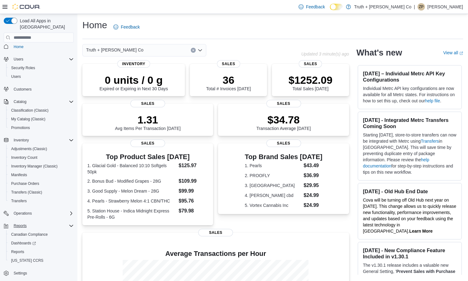
scroll to position [4, 0]
click at [22, 249] on span "Reports" at bounding box center [17, 251] width 13 height 5
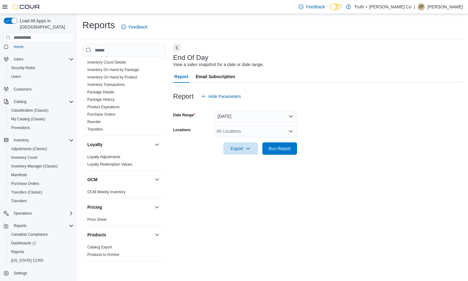
scroll to position [331, 0]
click at [99, 120] on link "Reorder" at bounding box center [93, 122] width 13 height 4
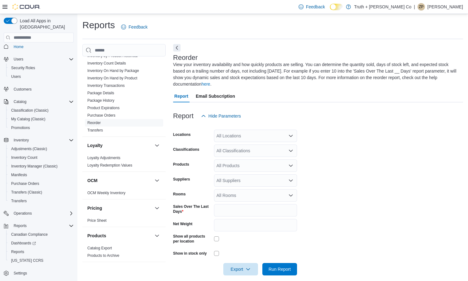
scroll to position [7, 0]
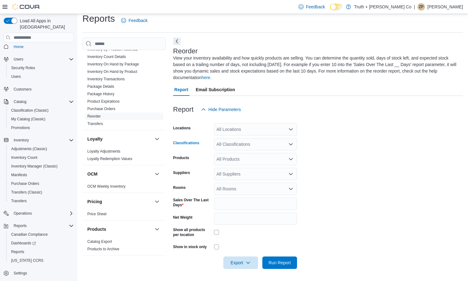
click at [278, 146] on div "All Classifications" at bounding box center [255, 144] width 83 height 12
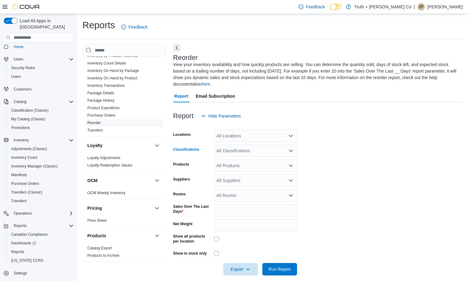
scroll to position [0, 0]
click at [291, 150] on icon "Open list of options" at bounding box center [290, 150] width 5 height 5
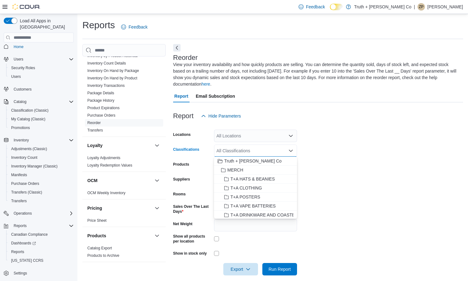
click at [291, 150] on icon "Close list of options" at bounding box center [290, 150] width 5 height 5
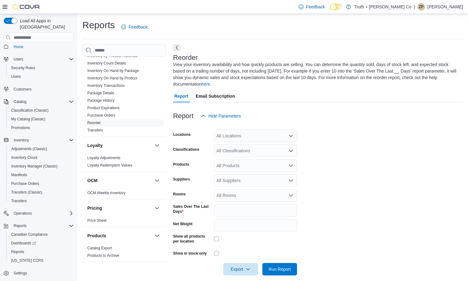
click at [307, 151] on form "Locations All Locations Classifications All Classifications Products All Produc…" at bounding box center [318, 198] width 290 height 153
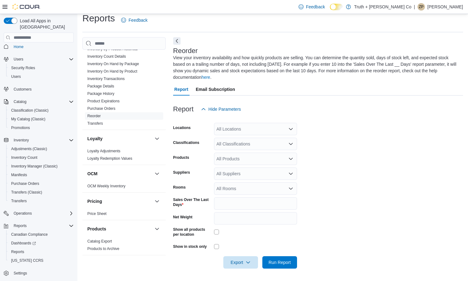
scroll to position [7, 0]
click at [241, 204] on input "*" at bounding box center [255, 203] width 83 height 12
click at [282, 259] on span "Run Report" at bounding box center [279, 262] width 22 height 6
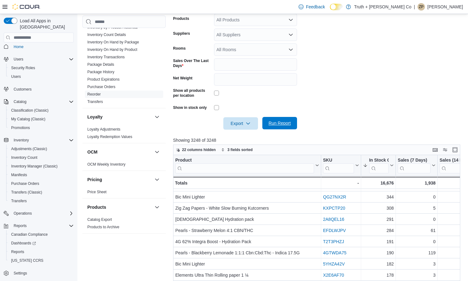
scroll to position [74, 0]
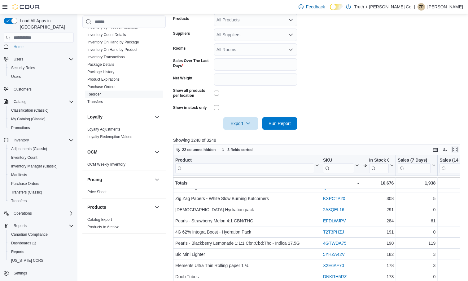
click at [454, 152] on button "Enter fullscreen" at bounding box center [454, 149] width 7 height 7
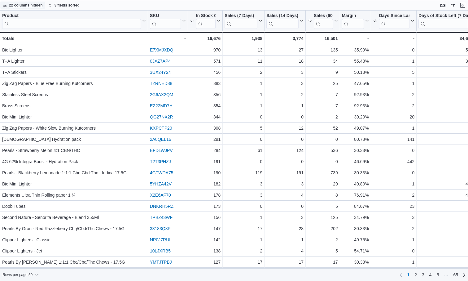
scroll to position [0, 0]
click at [260, 22] on icon at bounding box center [259, 21] width 5 height 4
click at [255, 50] on span "Sort High-Low" at bounding box center [248, 52] width 24 height 5
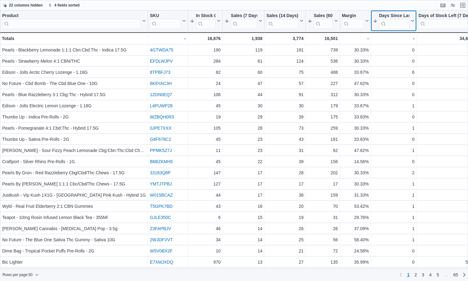
click at [412, 22] on icon at bounding box center [411, 21] width 5 height 4
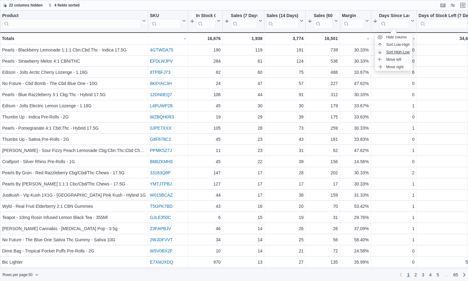
click at [399, 53] on span "Sort High-Low" at bounding box center [398, 52] width 24 height 5
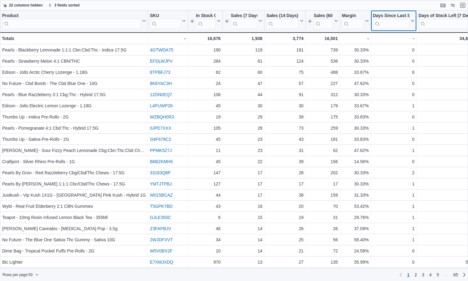
click at [412, 23] on button "Days Since Last Sold" at bounding box center [394, 21] width 42 height 16
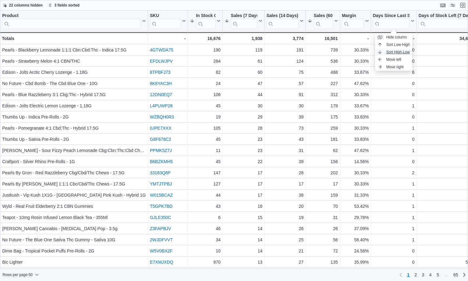
click at [399, 54] on span "Sort High-Low" at bounding box center [398, 52] width 24 height 5
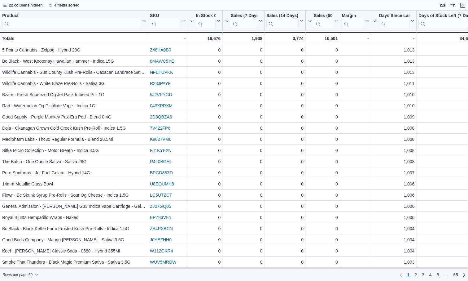
click at [437, 276] on span "5" at bounding box center [438, 274] width 2 height 6
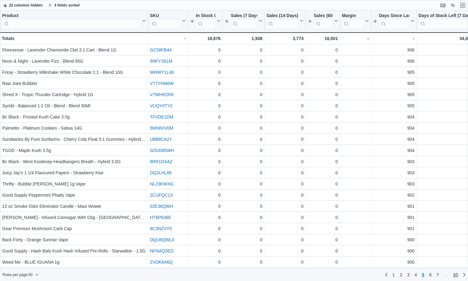
click at [453, 274] on span "65" at bounding box center [455, 274] width 5 height 6
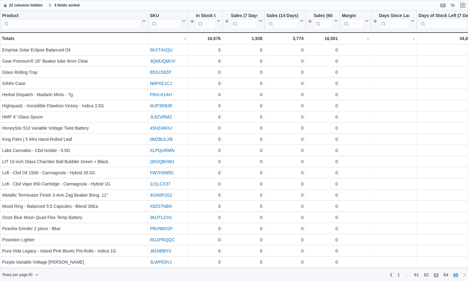
click at [433, 274] on span "63" at bounding box center [435, 274] width 5 height 6
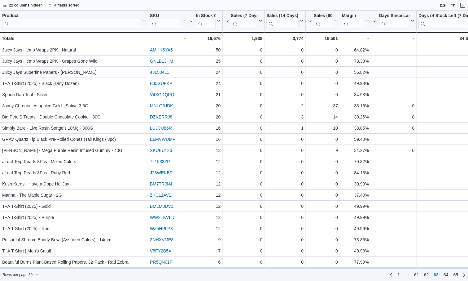
click at [428, 274] on span "62" at bounding box center [426, 274] width 5 height 6
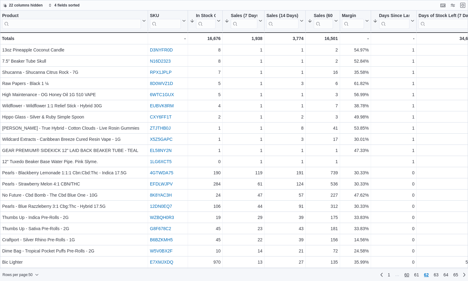
click at [407, 276] on span "60" at bounding box center [406, 274] width 5 height 6
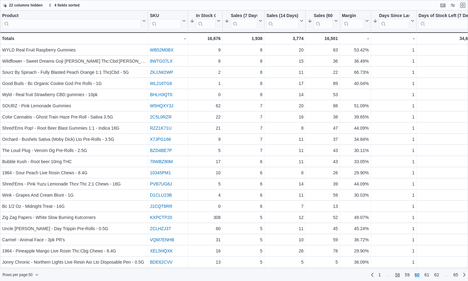
click at [396, 275] on span "58" at bounding box center [397, 274] width 5 height 6
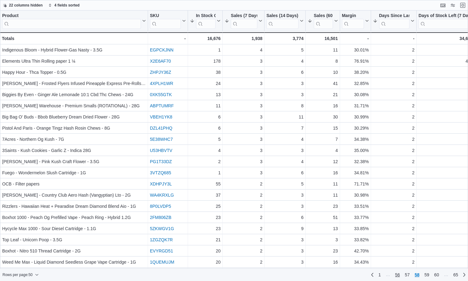
click at [395, 274] on span "56" at bounding box center [397, 274] width 5 height 6
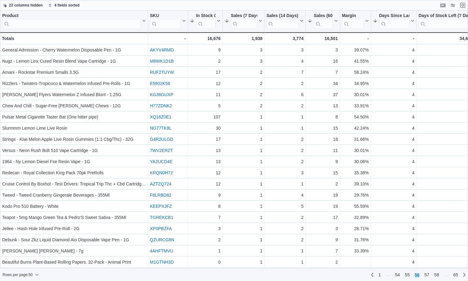
click at [395, 274] on span "54" at bounding box center [397, 274] width 5 height 6
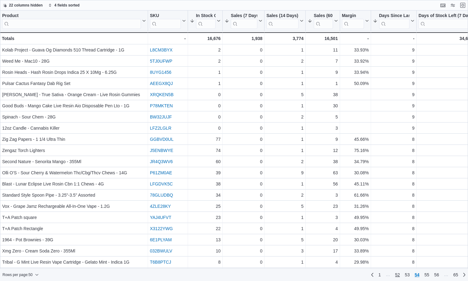
click at [395, 274] on span "52" at bounding box center [397, 274] width 5 height 6
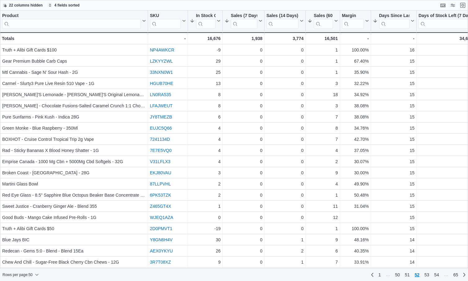
click at [395, 274] on span "50" at bounding box center [397, 274] width 5 height 6
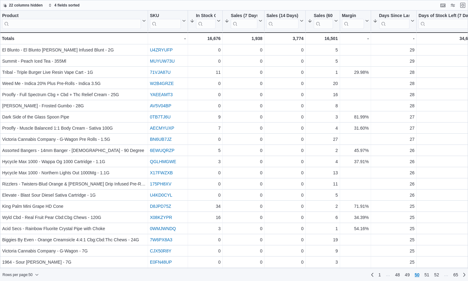
click at [395, 274] on span "48" at bounding box center [397, 274] width 5 height 6
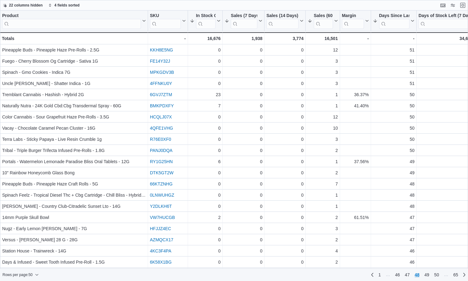
click at [395, 274] on span "46" at bounding box center [397, 274] width 5 height 6
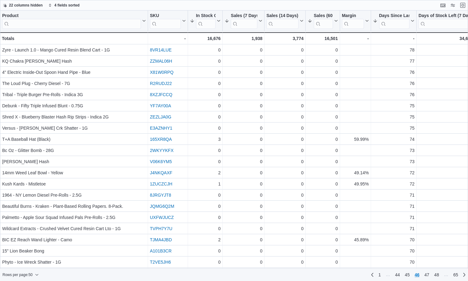
click at [395, 274] on span "44" at bounding box center [397, 274] width 5 height 6
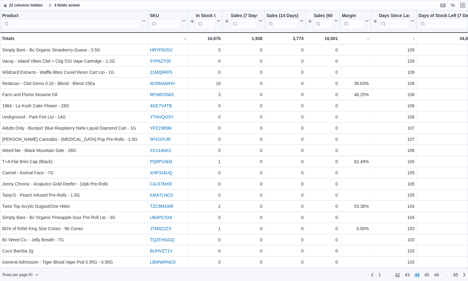
click at [395, 274] on span "42" at bounding box center [397, 274] width 5 height 6
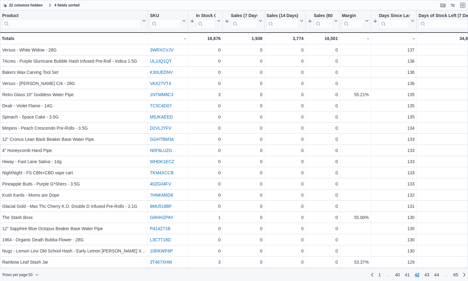
click at [395, 274] on span "40" at bounding box center [397, 274] width 5 height 6
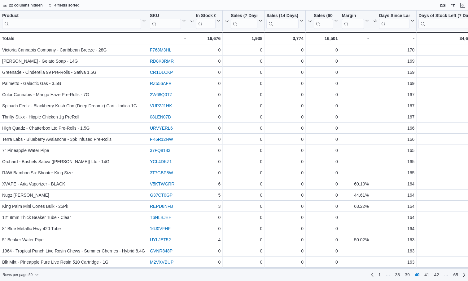
click at [395, 274] on span "38" at bounding box center [397, 274] width 5 height 6
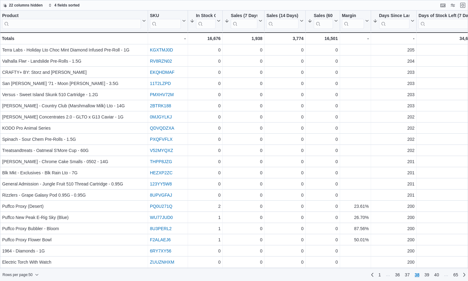
click at [395, 274] on span "36" at bounding box center [397, 274] width 5 height 6
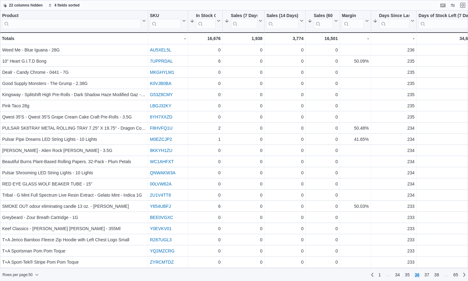
click at [395, 274] on span "34" at bounding box center [397, 274] width 5 height 6
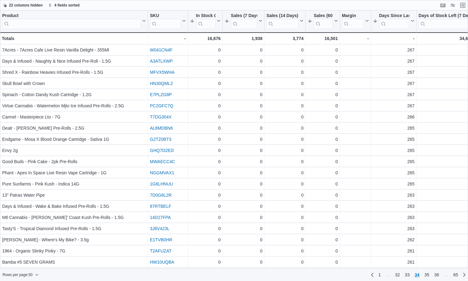
click at [395, 274] on span "32" at bounding box center [397, 274] width 5 height 6
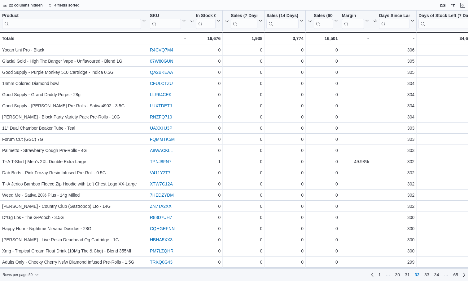
click at [395, 274] on span "30" at bounding box center [397, 274] width 5 height 6
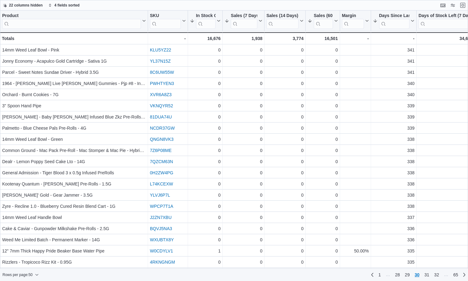
click at [395, 274] on span "28" at bounding box center [397, 274] width 5 height 6
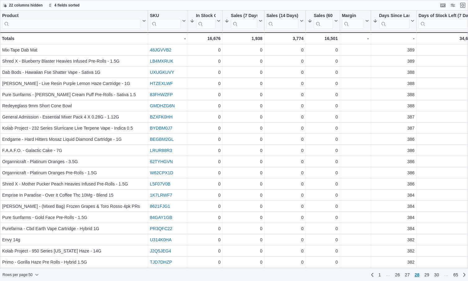
click at [395, 274] on span "26" at bounding box center [397, 274] width 5 height 6
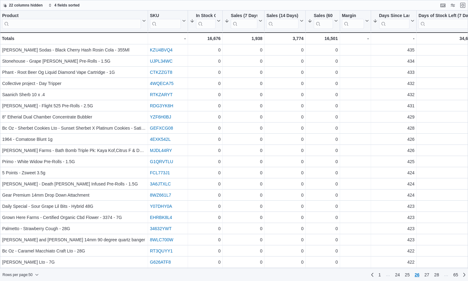
click at [395, 274] on span "24" at bounding box center [397, 274] width 5 height 6
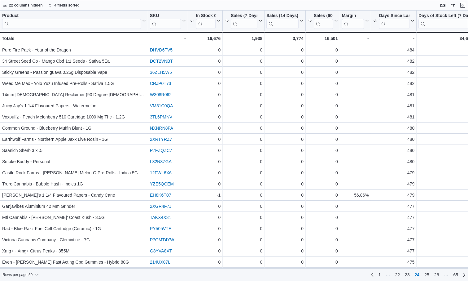
click at [395, 274] on span "22" at bounding box center [397, 274] width 5 height 6
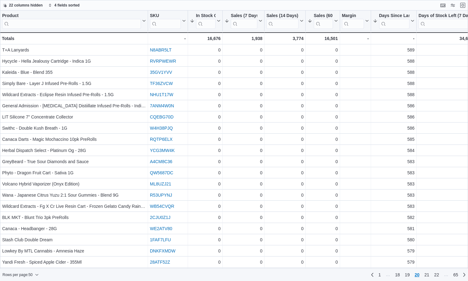
click at [395, 274] on span "18" at bounding box center [397, 274] width 5 height 6
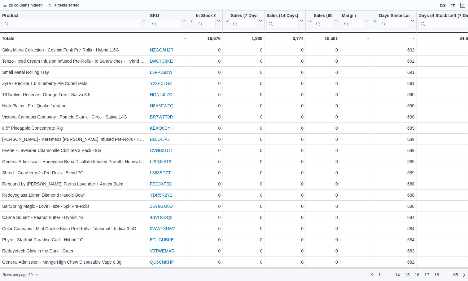
click at [395, 274] on span "14" at bounding box center [397, 274] width 5 height 6
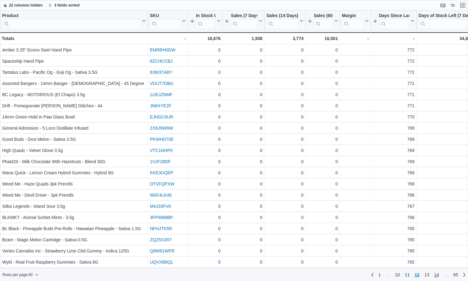
click at [438, 276] on span "14" at bounding box center [436, 274] width 5 height 6
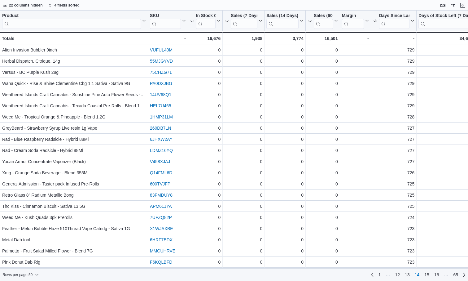
click at [438, 276] on span "16" at bounding box center [436, 274] width 5 height 6
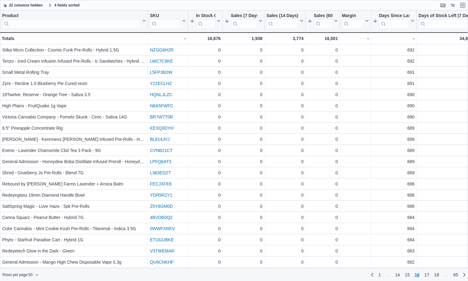
click at [438, 276] on span "18" at bounding box center [436, 274] width 5 height 6
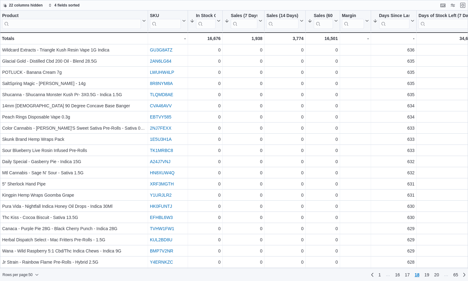
click at [438, 276] on span "20" at bounding box center [436, 274] width 5 height 6
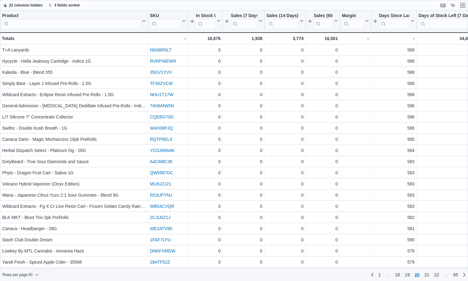
click at [438, 276] on span "22" at bounding box center [436, 274] width 5 height 6
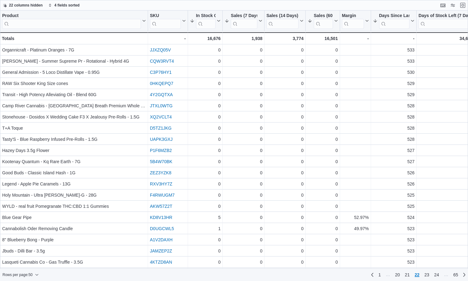
click at [438, 276] on span "24" at bounding box center [436, 274] width 5 height 6
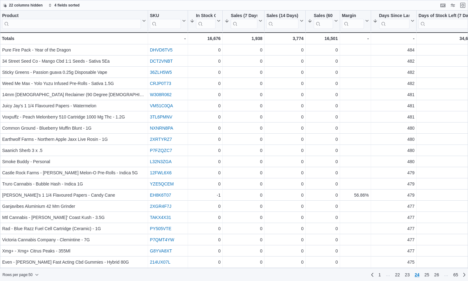
click at [438, 276] on span "26" at bounding box center [436, 274] width 5 height 6
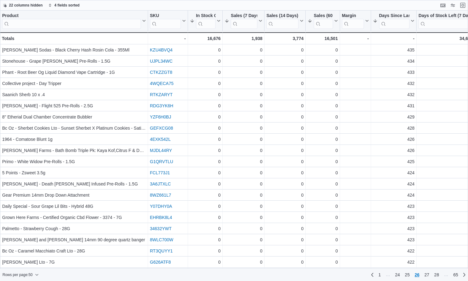
click at [438, 276] on span "28" at bounding box center [436, 274] width 5 height 6
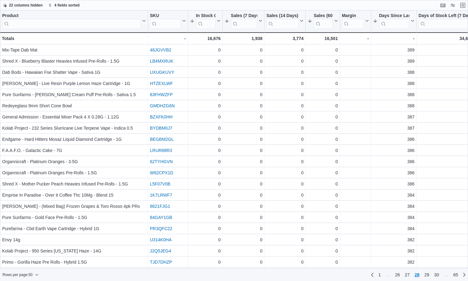
click at [438, 276] on span "30" at bounding box center [436, 274] width 5 height 6
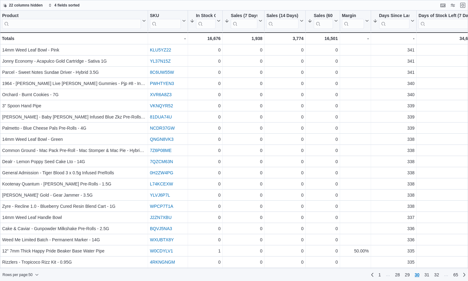
click at [438, 276] on span "32" at bounding box center [436, 274] width 5 height 6
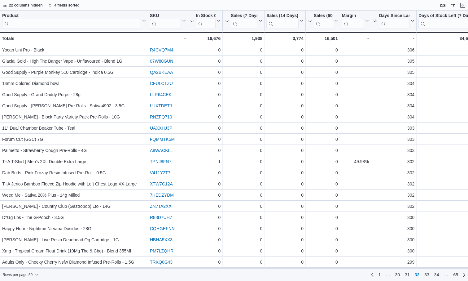
click at [438, 276] on span "34" at bounding box center [436, 274] width 5 height 6
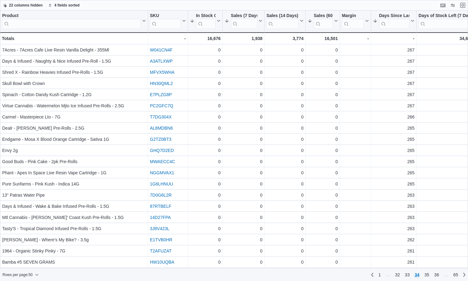
click at [438, 276] on span "36" at bounding box center [436, 274] width 5 height 6
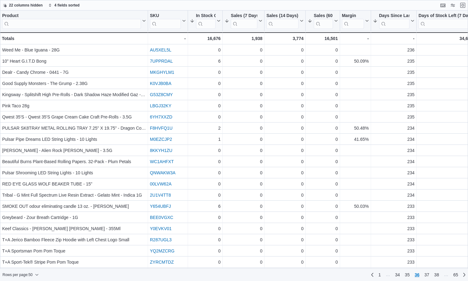
click at [438, 276] on span "38" at bounding box center [436, 274] width 5 height 6
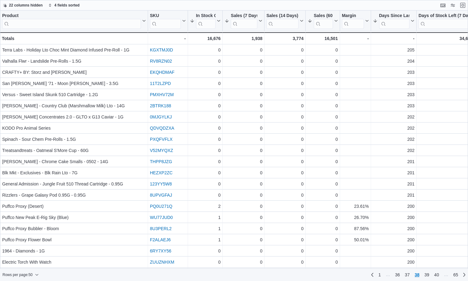
click at [438, 276] on span "40" at bounding box center [436, 274] width 5 height 6
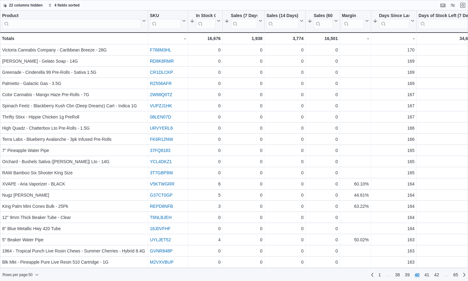
click at [438, 276] on span "42" at bounding box center [436, 274] width 5 height 6
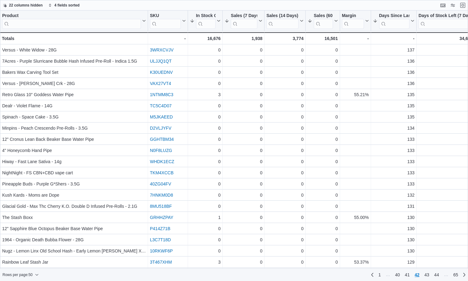
click at [438, 276] on span "44" at bounding box center [436, 274] width 5 height 6
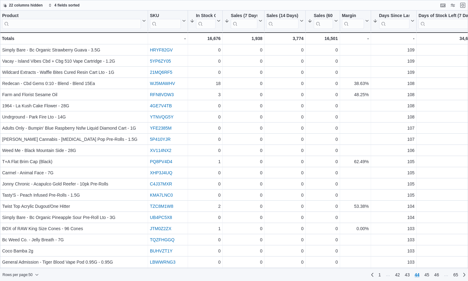
click at [438, 276] on span "46" at bounding box center [436, 274] width 5 height 6
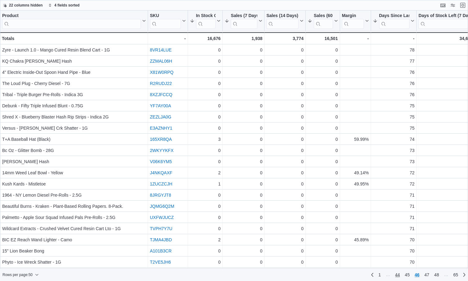
click at [399, 274] on span "44" at bounding box center [397, 274] width 5 height 6
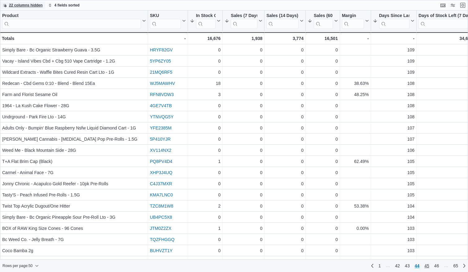
click at [427, 267] on span "45" at bounding box center [426, 266] width 5 height 6
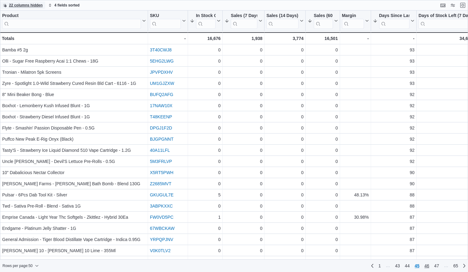
click at [429, 266] on span "46" at bounding box center [426, 266] width 5 height 6
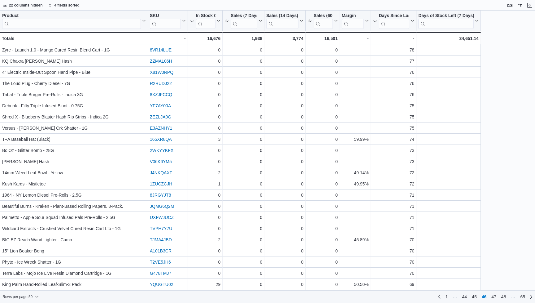
click at [468, 280] on span "47" at bounding box center [493, 296] width 5 height 6
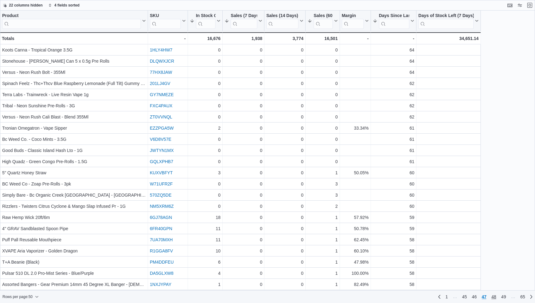
click at [468, 280] on span "48" at bounding box center [493, 296] width 5 height 6
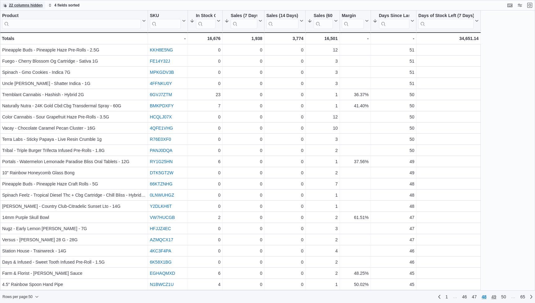
click at [468, 280] on span "49" at bounding box center [493, 296] width 5 height 6
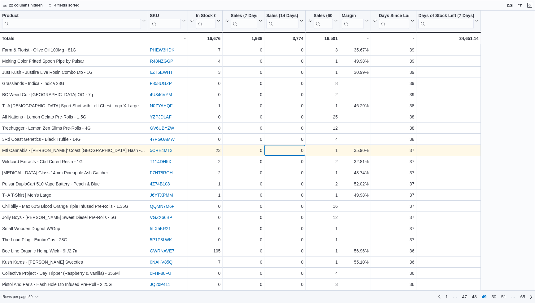
click at [283, 148] on div "0" at bounding box center [284, 149] width 37 height 7
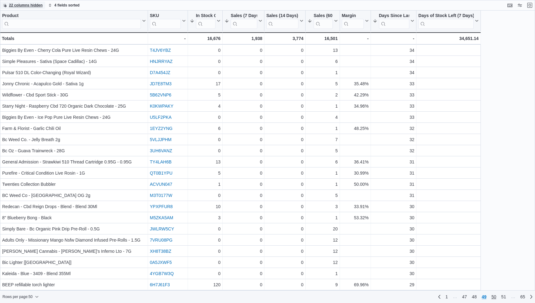
click at [468, 280] on link "50" at bounding box center [494, 296] width 10 height 10
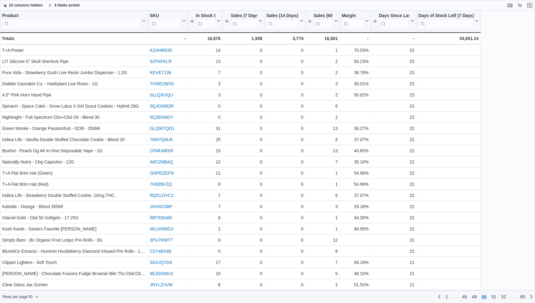
scroll to position [312, 0]
click at [468, 280] on span "51" at bounding box center [493, 296] width 5 height 6
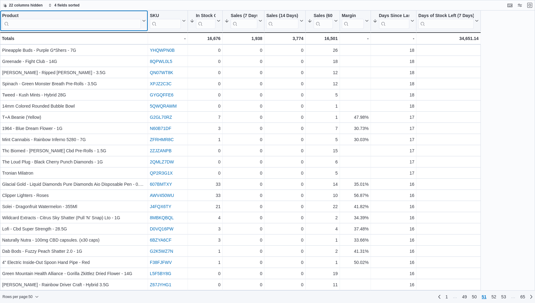
click at [95, 26] on input "search" at bounding box center [71, 24] width 139 height 10
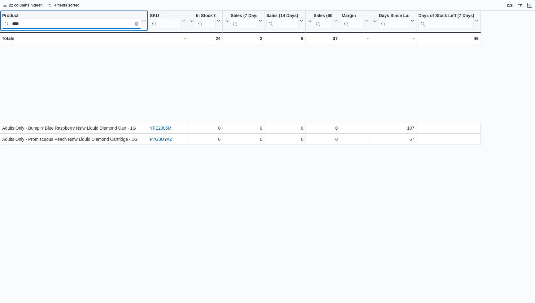
scroll to position [0, 0]
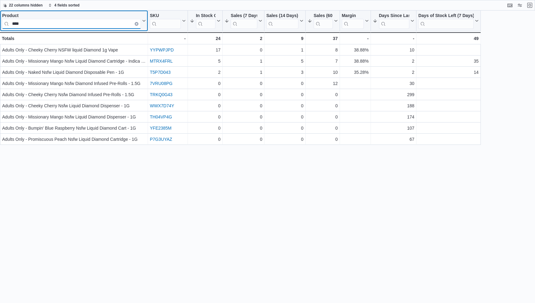
click at [85, 19] on input "****" at bounding box center [71, 24] width 139 height 10
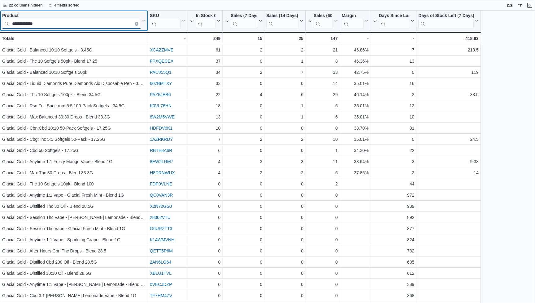
click at [70, 22] on input "**********" at bounding box center [71, 24] width 139 height 10
paste input "***"
type input "**********"
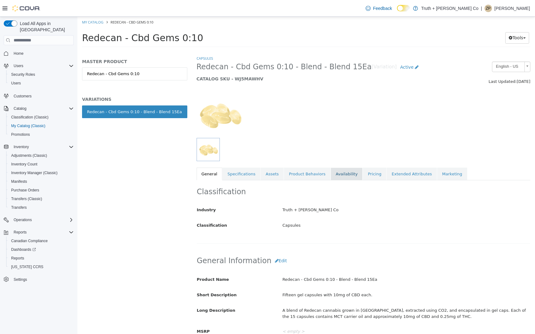
click at [346, 169] on link "Availability" at bounding box center [347, 174] width 32 height 13
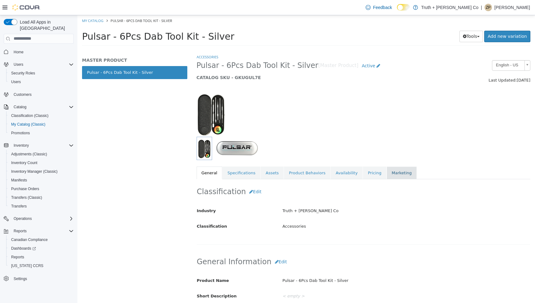
click at [389, 173] on link "Marketing" at bounding box center [402, 172] width 30 height 13
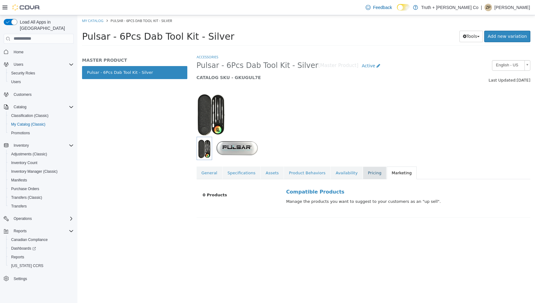
click at [370, 178] on link "Pricing" at bounding box center [375, 172] width 24 height 13
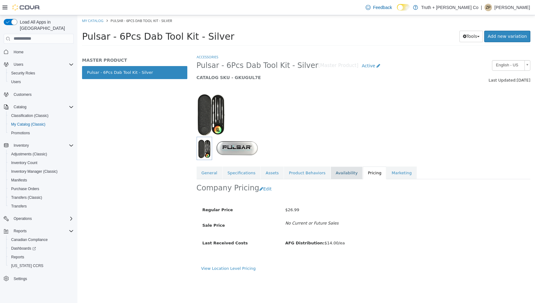
click at [335, 175] on link "Availability" at bounding box center [347, 172] width 32 height 13
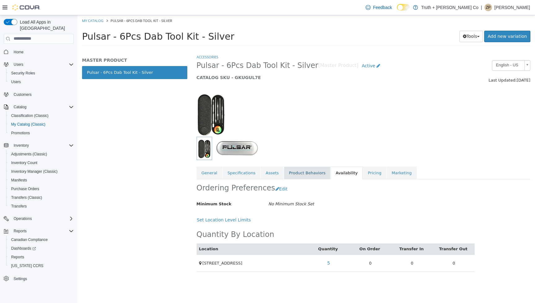
click at [321, 172] on link "Product Behaviors" at bounding box center [307, 172] width 46 height 13
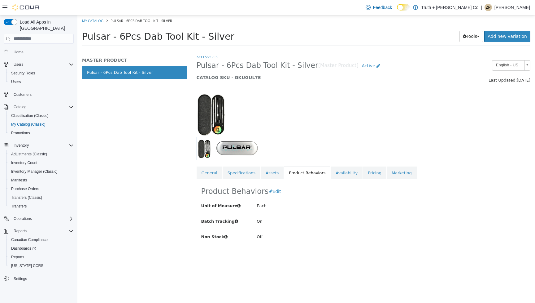
click at [274, 165] on div "Accessories Pulsar - 6Pcs Dab Tool Kit - Silver [Master Product] Active CATALOG…" at bounding box center [364, 116] width 334 height 125
click at [274, 172] on link "Assets" at bounding box center [272, 172] width 23 height 13
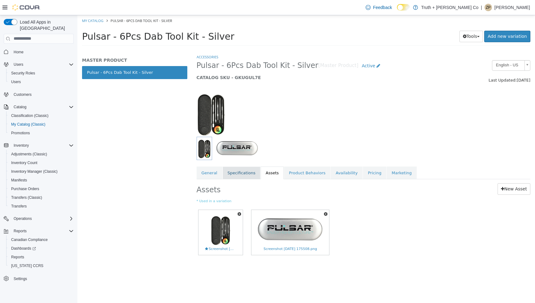
click at [248, 176] on link "Specifications" at bounding box center [242, 172] width 38 height 13
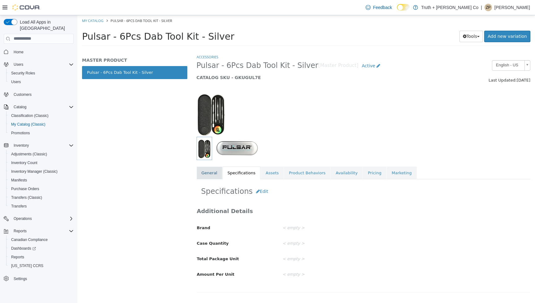
click at [218, 172] on link "General" at bounding box center [210, 172] width 26 height 13
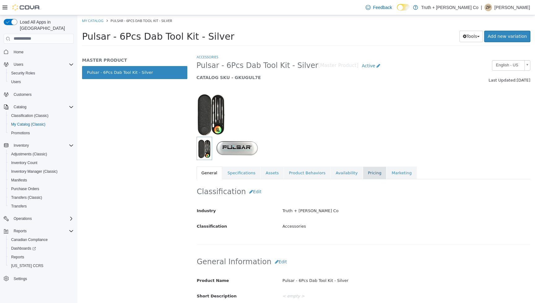
click at [368, 174] on link "Pricing" at bounding box center [375, 172] width 24 height 13
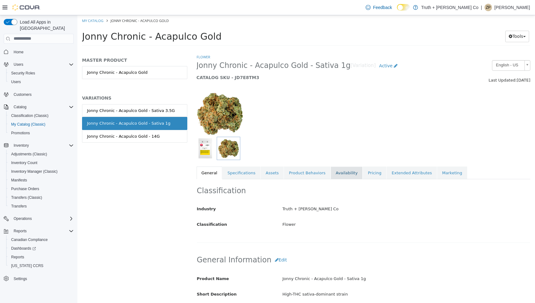
click at [349, 168] on link "Availability" at bounding box center [347, 172] width 32 height 13
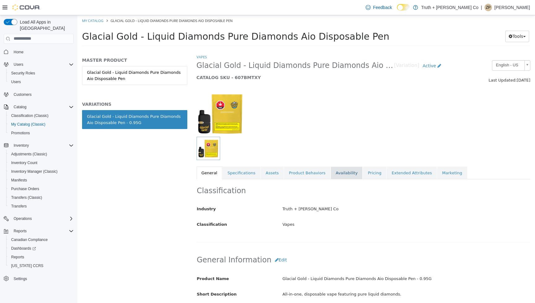
click at [347, 172] on link "Availability" at bounding box center [347, 172] width 32 height 13
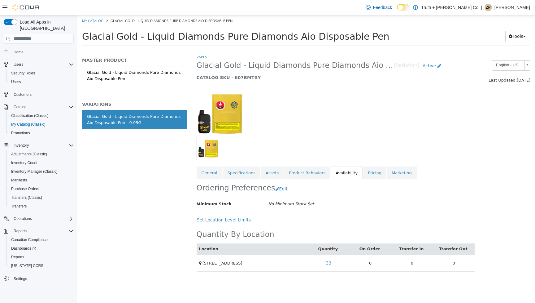
click at [152, 37] on span "Glacial Gold - Liquid Diamonds Pure Diamonds Aio Disposable Pen" at bounding box center [235, 36] width 307 height 11
drag, startPoint x: 152, startPoint y: 37, endPoint x: 181, endPoint y: 37, distance: 28.8
click at [181, 37] on span "Glacial Gold - Liquid Diamonds Pure Diamonds Aio Disposable Pen" at bounding box center [235, 36] width 307 height 11
copy span "Liquid Diamonds"
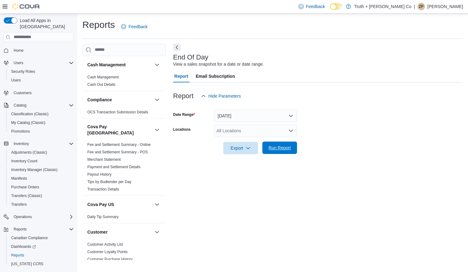
click at [283, 150] on span "Run Report" at bounding box center [279, 148] width 22 height 6
click at [284, 144] on span "Run Report" at bounding box center [279, 148] width 27 height 12
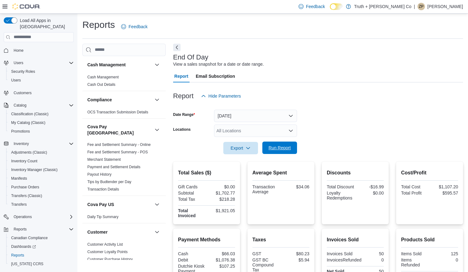
click at [286, 149] on span "Run Report" at bounding box center [279, 148] width 22 height 6
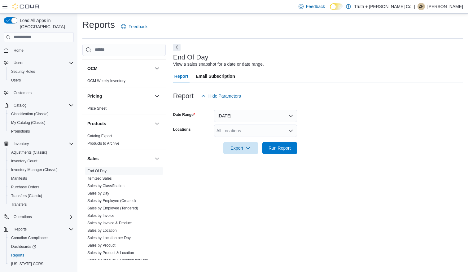
scroll to position [324, 0]
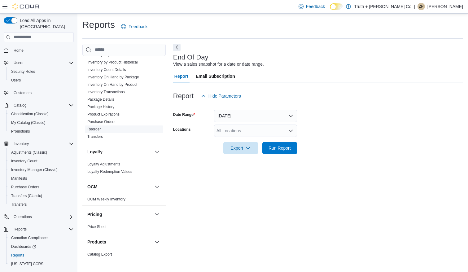
click at [95, 127] on link "Reorder" at bounding box center [93, 129] width 13 height 4
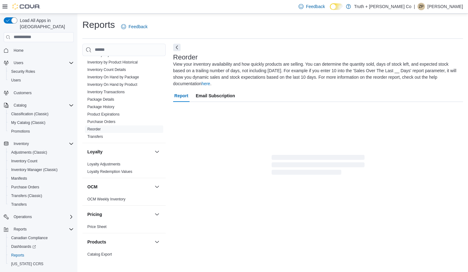
scroll to position [15, 0]
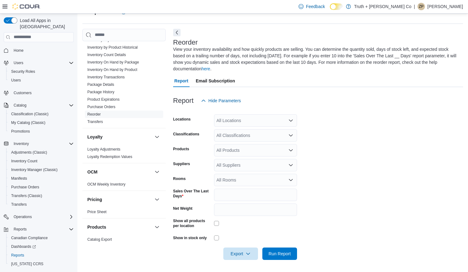
click at [243, 134] on div "All Classifications" at bounding box center [255, 135] width 83 height 12
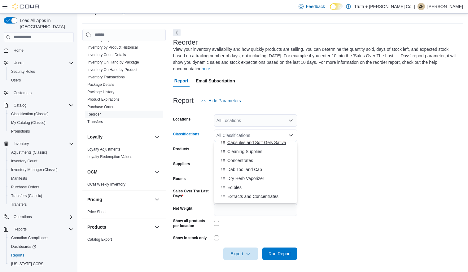
scroll to position [207, 0]
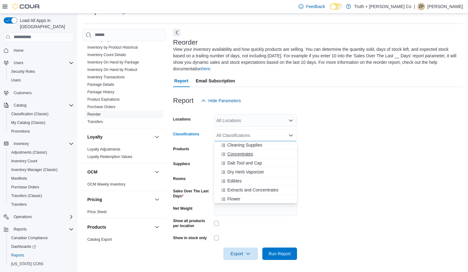
click at [232, 152] on span "Concentrates" at bounding box center [240, 154] width 26 height 6
click at [250, 153] on div "Vapes" at bounding box center [256, 153] width 76 height 6
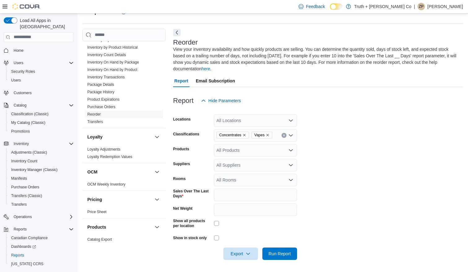
click at [296, 231] on form "Locations All Locations Classifications Concentrates Vapes Products All Product…" at bounding box center [318, 183] width 290 height 153
click at [270, 193] on input "*" at bounding box center [255, 195] width 83 height 12
click at [287, 253] on span "Run Report" at bounding box center [279, 253] width 22 height 6
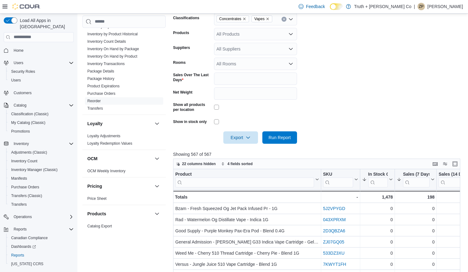
scroll to position [147, 0]
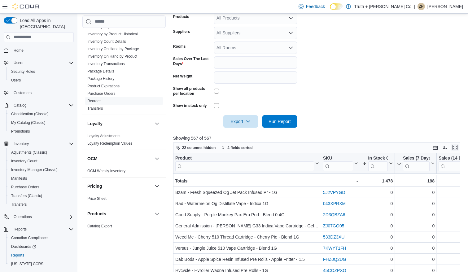
click at [453, 145] on button "Enter fullscreen" at bounding box center [454, 147] width 7 height 7
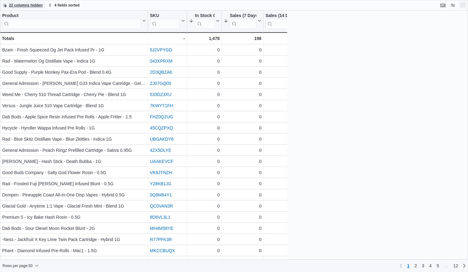
scroll to position [0, 0]
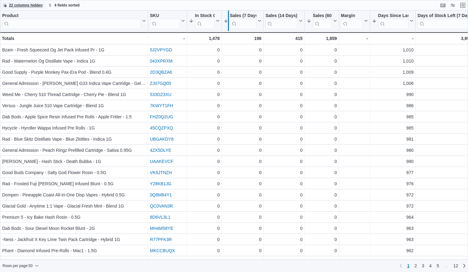
drag, startPoint x: 220, startPoint y: 20, endPoint x: 225, endPoint y: 21, distance: 5.0
click at [226, 21] on div at bounding box center [228, 21] width 5 height 20
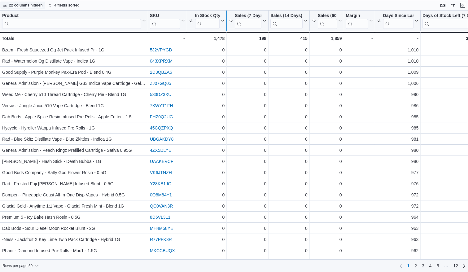
click at [225, 21] on div at bounding box center [226, 21] width 5 height 20
click at [36, 5] on span "22 columns hidden" at bounding box center [26, 5] width 34 height 5
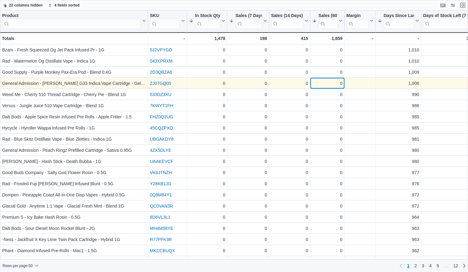
click at [325, 87] on div "0" at bounding box center [327, 83] width 30 height 7
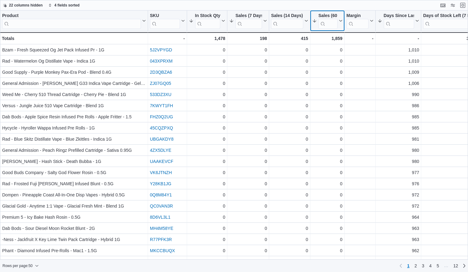
click at [340, 20] on icon at bounding box center [340, 21] width 5 height 4
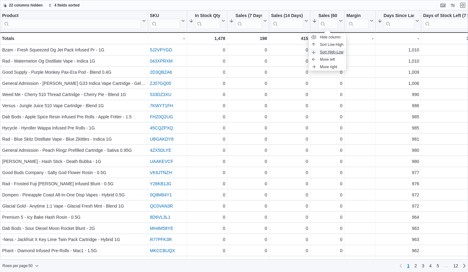
click at [338, 52] on span "Sort High-Low" at bounding box center [332, 52] width 24 height 5
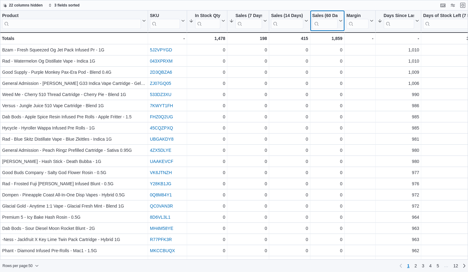
click at [340, 18] on button "Sales (60 Days)" at bounding box center [327, 21] width 30 height 16
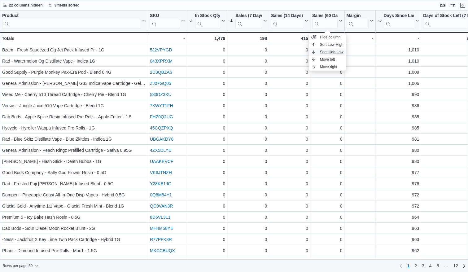
click at [330, 52] on span "Sort High-Low" at bounding box center [332, 52] width 24 height 5
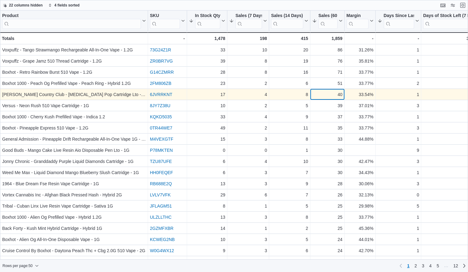
click at [326, 93] on div "40" at bounding box center [327, 94] width 30 height 7
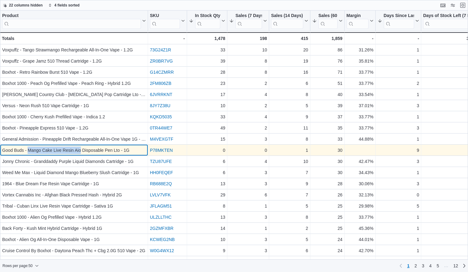
drag, startPoint x: 27, startPoint y: 150, endPoint x: 81, endPoint y: 151, distance: 53.6
click at [81, 151] on div "Good Buds - Mango Cake Live Resin Aio Disposable Pen Lto - 1G" at bounding box center [74, 149] width 144 height 7
copy div "Mango Cake Live Resin Aio"
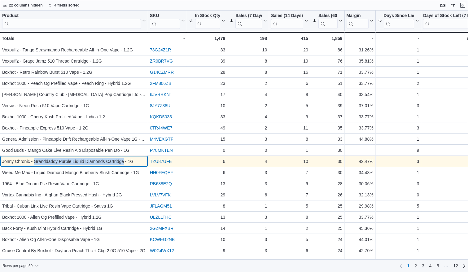
drag, startPoint x: 34, startPoint y: 163, endPoint x: 124, endPoint y: 160, distance: 89.8
click at [124, 160] on div "Jonny Chronic - Granddaddy Purple Liquid Diamonds Cartridge - 1G" at bounding box center [74, 161] width 144 height 7
copy div "Granddaddy Purple Liquid Diamonds Cartridge"
click at [6, 162] on div "Jonny Chronic - Granddaddy Purple Liquid Diamonds Cartridge - 1G" at bounding box center [74, 161] width 144 height 7
drag, startPoint x: 6, startPoint y: 162, endPoint x: 29, endPoint y: 162, distance: 23.2
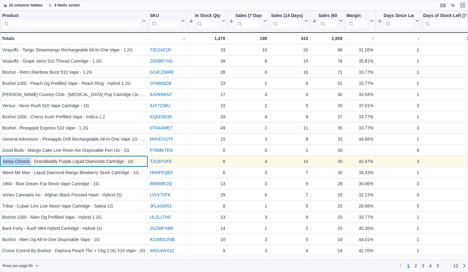
click at [29, 162] on div "Jonny Chronic - Granddaddy Purple Liquid Diamonds Cartridge - 1G" at bounding box center [74, 161] width 144 height 7
copy div "Jonny Chronic"
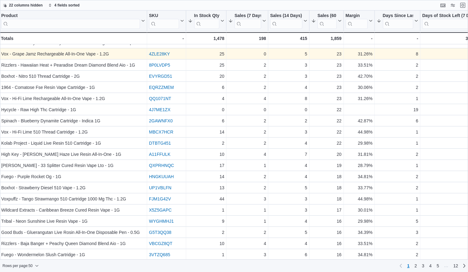
scroll to position [208, 1]
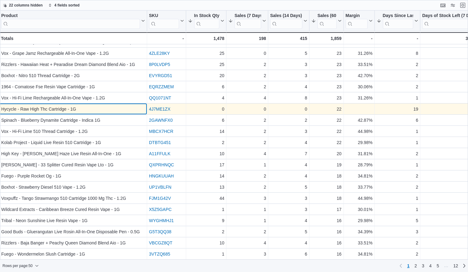
click at [23, 110] on div "Hycycle - Raw High Thc Cartridge - 1G" at bounding box center [73, 108] width 144 height 7
drag, startPoint x: 23, startPoint y: 110, endPoint x: 46, endPoint y: 110, distance: 23.5
click at [46, 110] on div "Hycycle - Raw High Thc Cartridge - 1G" at bounding box center [74, 108] width 144 height 7
copy div "Raw High Thc"
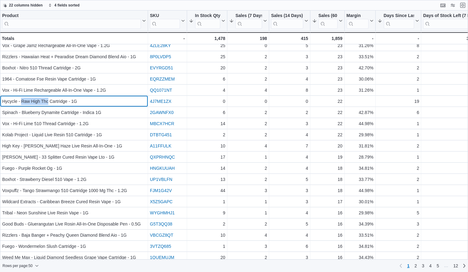
scroll to position [217, 0]
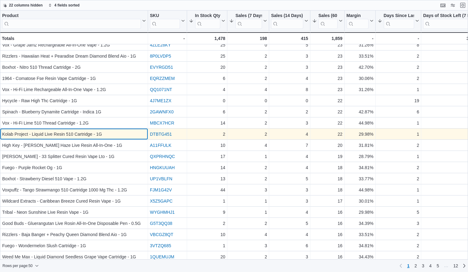
click at [34, 133] on div "Kolab Project - Liquid Live Resin 510 Cartridge - 1G" at bounding box center [74, 133] width 144 height 7
drag, startPoint x: 34, startPoint y: 133, endPoint x: 62, endPoint y: 133, distance: 27.9
click at [62, 133] on div "Kolab Project - Liquid Live Resin 510 Cartridge - 1G" at bounding box center [74, 133] width 144 height 7
copy div "Liquid Live Resin"
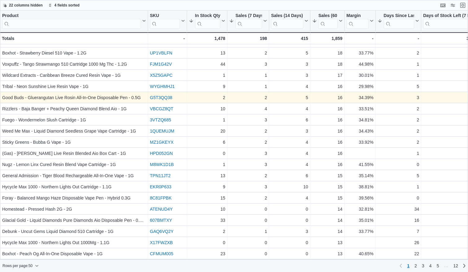
scroll to position [0, 0]
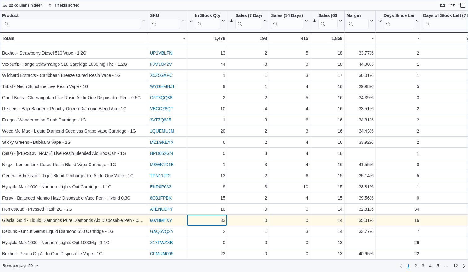
click at [207, 219] on div "33" at bounding box center [207, 219] width 37 height 7
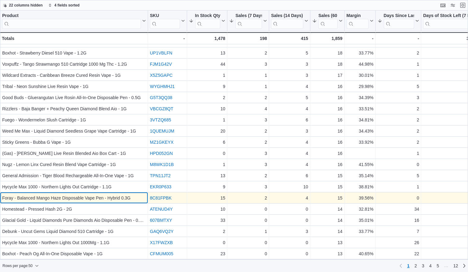
click at [64, 201] on div "Foray - Balanced Mango Haze Disposable Vape Pen - Hybrid 0.3G" at bounding box center [74, 197] width 144 height 7
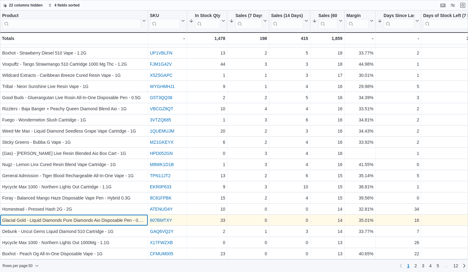
click at [68, 221] on div "Glacial Gold - Liquid Diamonds Pure Diamonds Aio Disposable Pen - 0.95G" at bounding box center [74, 219] width 144 height 7
click at [69, 219] on div "Glacial Gold - Liquid Diamonds Pure Diamonds Aio Disposable Pen - 0.95G" at bounding box center [74, 219] width 144 height 7
drag, startPoint x: 69, startPoint y: 219, endPoint x: 38, endPoint y: 223, distance: 31.5
click at [38, 223] on div "Glacial Gold - Liquid Diamonds Pure Diamonds Aio Disposable Pen - 0.95G" at bounding box center [74, 219] width 144 height 7
copy div "Liquid Diamonds Pure"
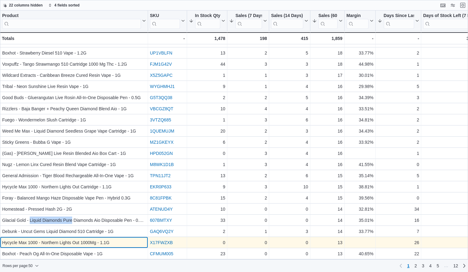
click at [44, 244] on div "Hycycle Max 1000 - Northern Lights Out 1000Mg - 1.1G" at bounding box center [74, 242] width 144 height 7
drag, startPoint x: 44, startPoint y: 244, endPoint x: 75, endPoint y: 244, distance: 31.3
click at [75, 244] on div "Hycycle Max 1000 - Northern Lights Out 1000Mg - 1.1G" at bounding box center [74, 242] width 144 height 7
copy div "Northern Lights Out"
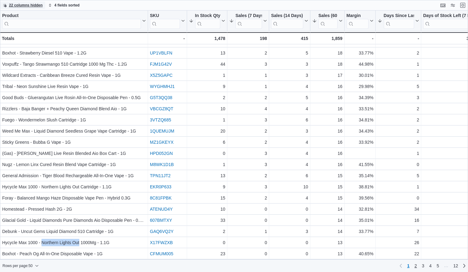
click at [415, 267] on span "2" at bounding box center [415, 266] width 2 height 6
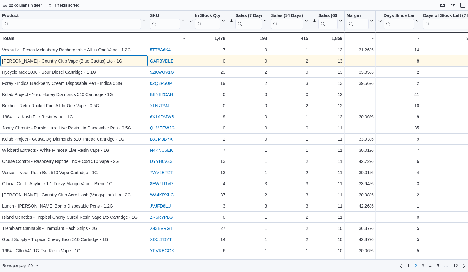
click at [39, 63] on div "Woody Nelson - Country Clup Vape (Blue Cactus) Lto - 1G" at bounding box center [74, 60] width 144 height 7
drag, startPoint x: 39, startPoint y: 63, endPoint x: 65, endPoint y: 61, distance: 26.0
click at [65, 61] on div "Woody Nelson - Country Clup Vape (Blue Cactus) Lto - 1G" at bounding box center [74, 60] width 144 height 7
copy div "Country Clup Vape"
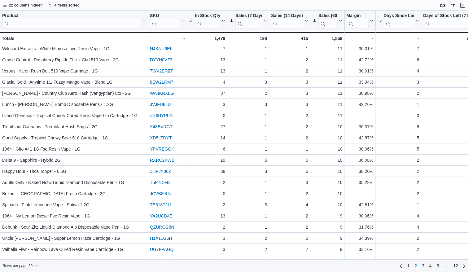
scroll to position [99, 0]
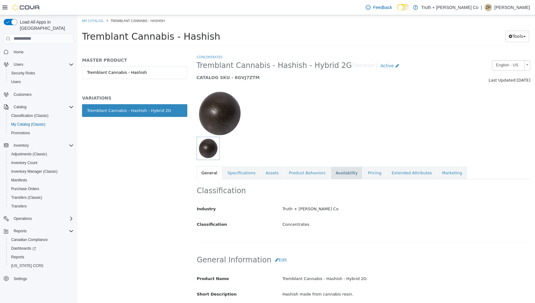
click at [351, 174] on link "Availability" at bounding box center [347, 172] width 32 height 13
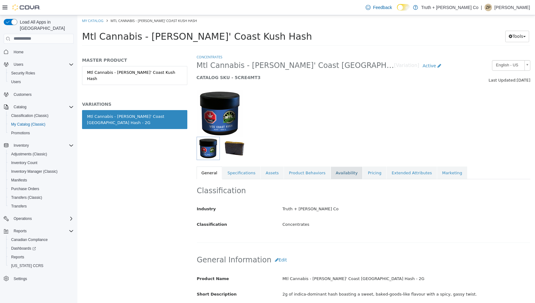
click at [337, 174] on link "Availability" at bounding box center [347, 172] width 32 height 13
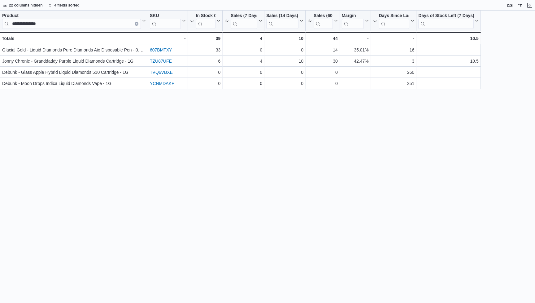
scroll to position [331, 0]
type input "**********"
click at [137, 24] on icon "Clear input" at bounding box center [136, 23] width 1 height 1
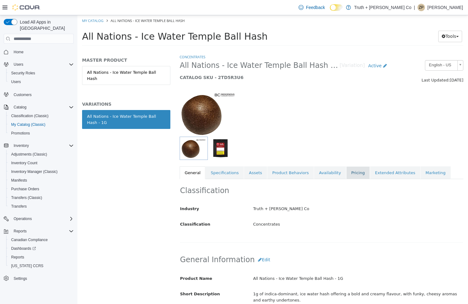
click at [351, 174] on link "Pricing" at bounding box center [358, 172] width 24 height 13
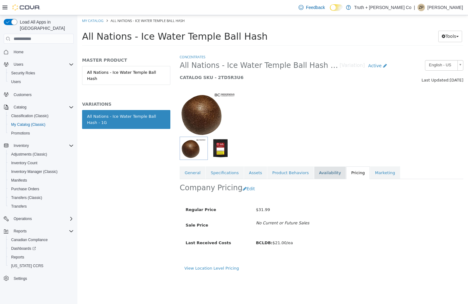
click at [324, 176] on link "Availability" at bounding box center [330, 172] width 32 height 13
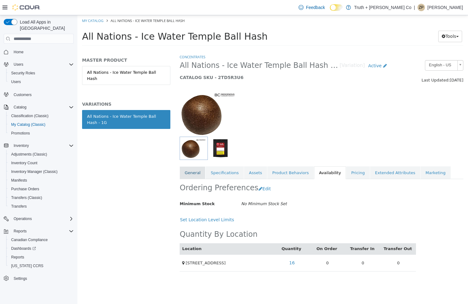
click at [196, 176] on link "General" at bounding box center [193, 172] width 26 height 13
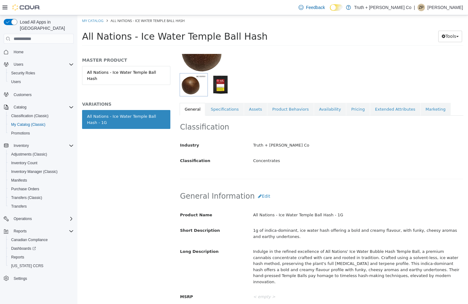
scroll to position [36, 0]
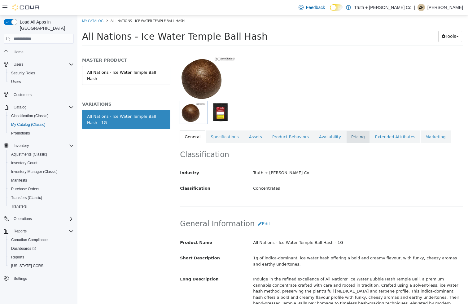
click at [353, 133] on link "Pricing" at bounding box center [358, 136] width 24 height 13
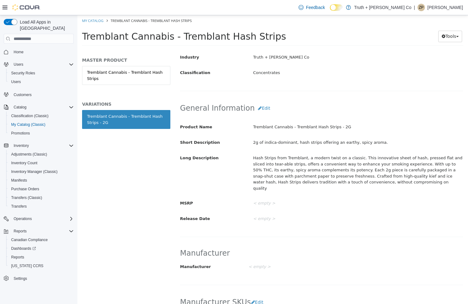
scroll to position [7, 0]
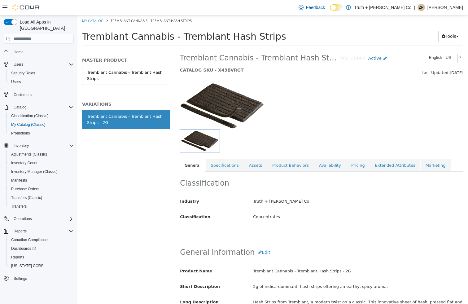
click at [185, 37] on span "Tremblant Cannabis - Tremblant Hash Strips" at bounding box center [184, 36] width 204 height 11
drag, startPoint x: 185, startPoint y: 37, endPoint x: 242, endPoint y: 34, distance: 57.0
click at [242, 34] on span "Tremblant Cannabis - Tremblant Hash Strips" at bounding box center [184, 36] width 204 height 11
copy span "Tremblant Hash Strips"
